Goal: Task Accomplishment & Management: Complete application form

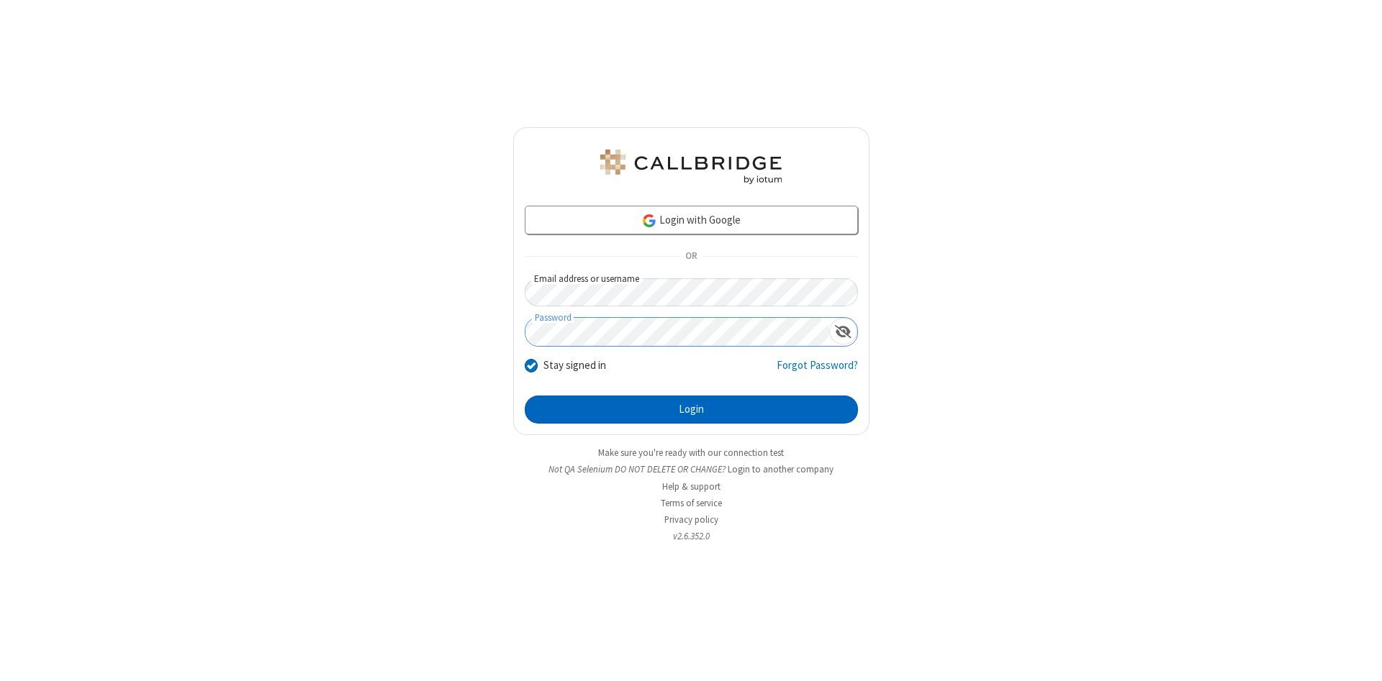
click at [691, 410] on button "Login" at bounding box center [691, 410] width 333 height 29
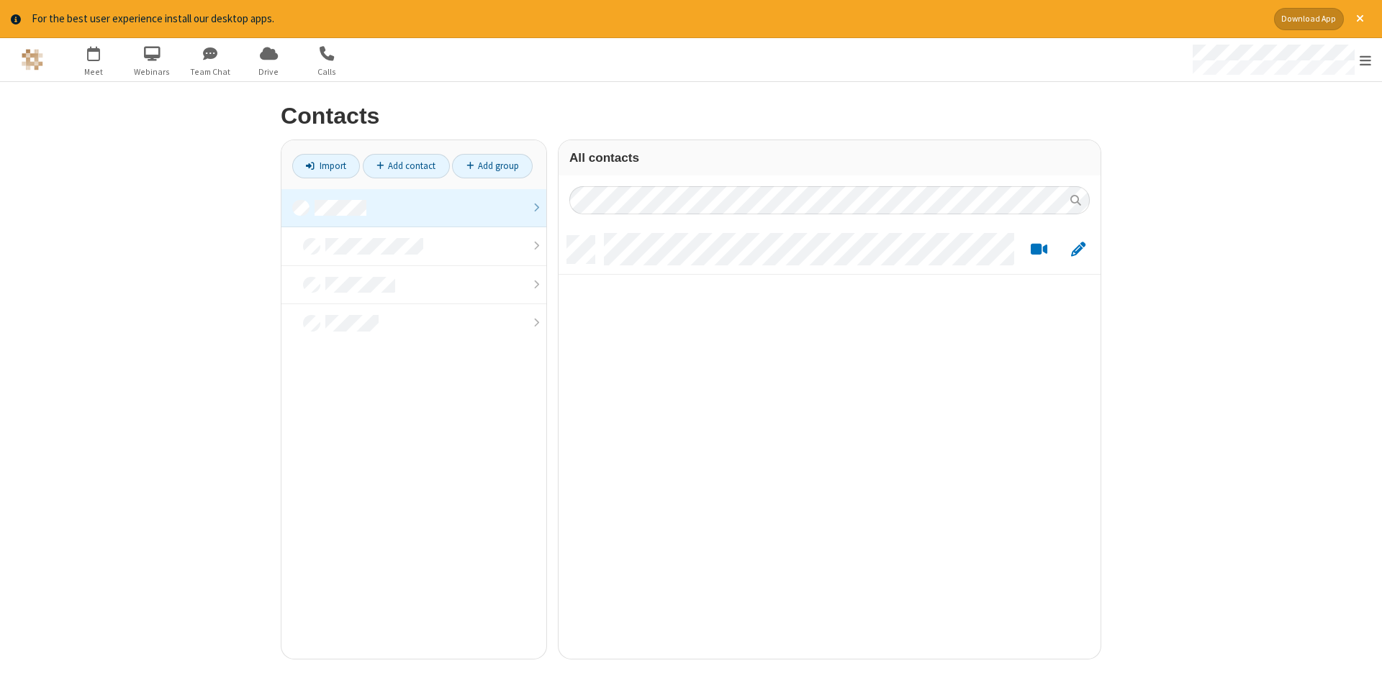
click at [414, 208] on link at bounding box center [413, 208] width 265 height 39
click at [406, 166] on link "Add contact" at bounding box center [406, 166] width 87 height 24
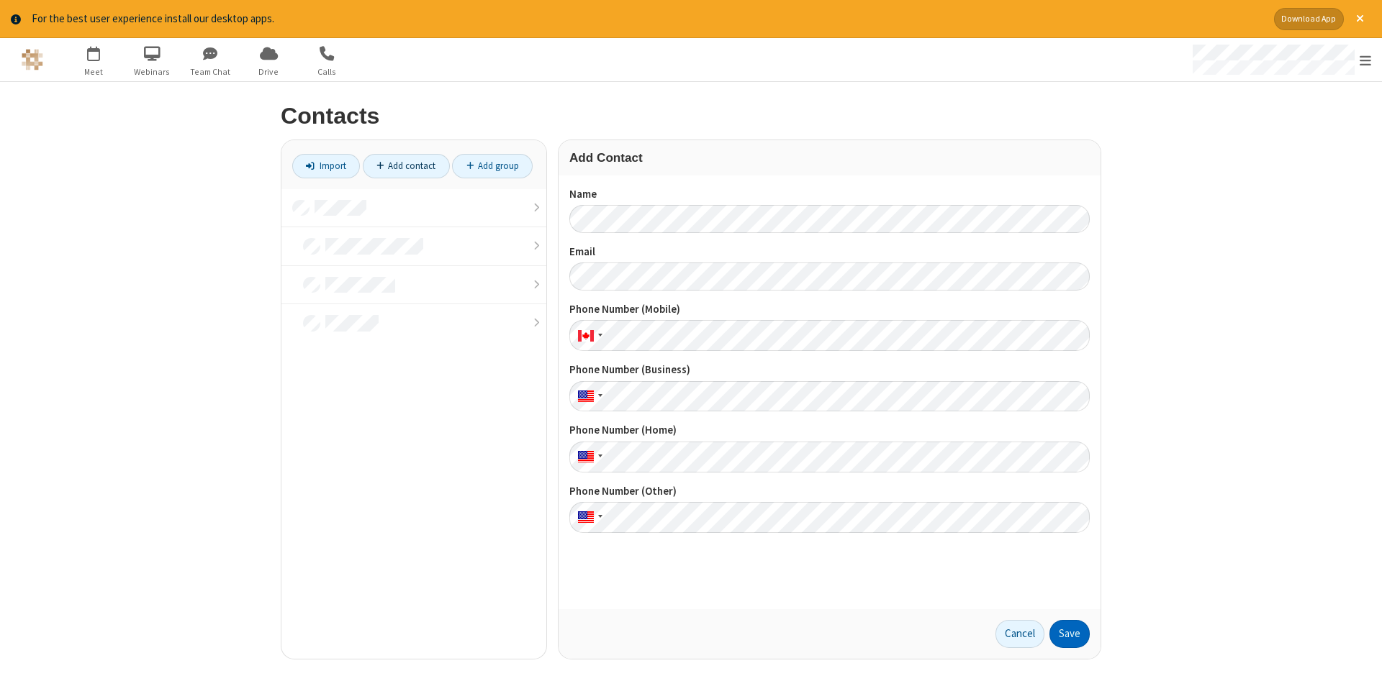
click at [1069, 634] on button "Save" at bounding box center [1069, 634] width 40 height 29
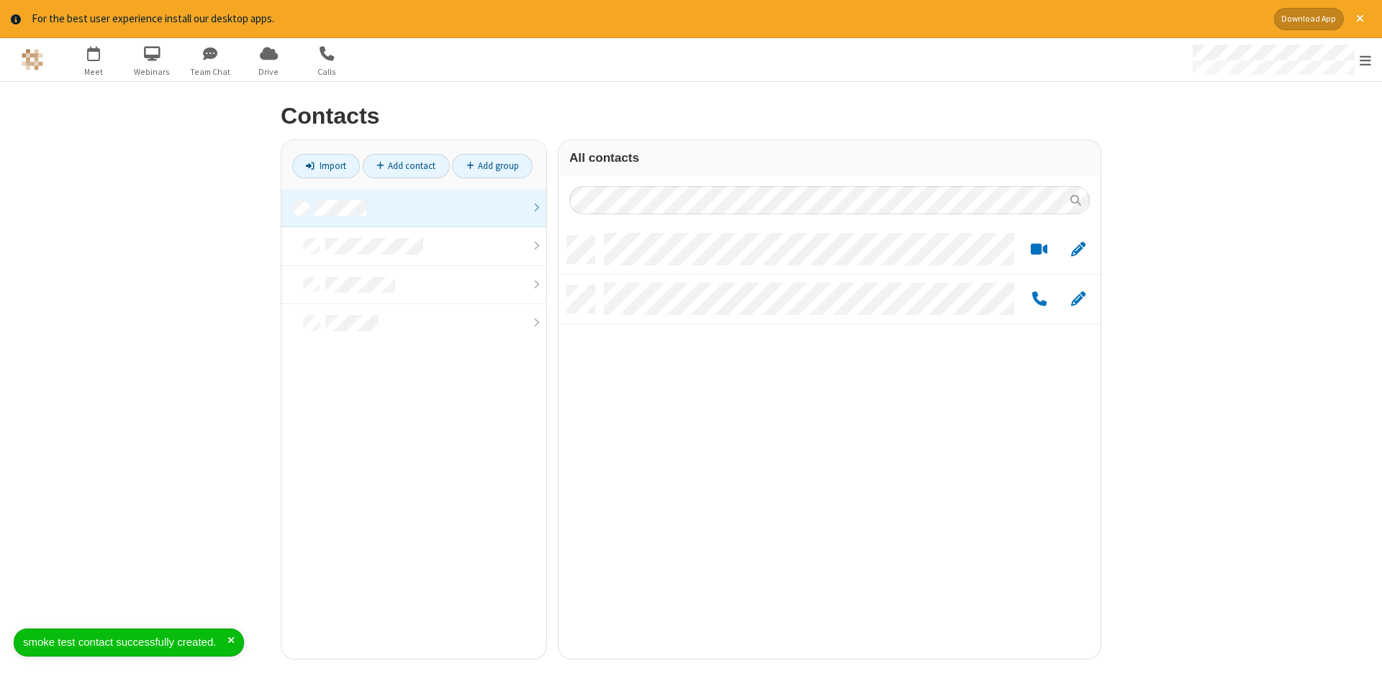
scroll to position [434, 542]
